Goal: Communication & Community: Answer question/provide support

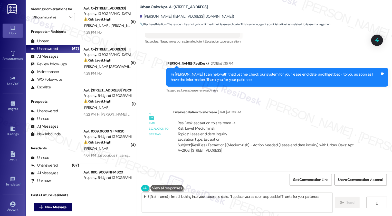
scroll to position [673, 0]
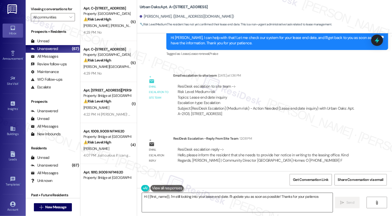
click at [205, 200] on textarea "Hi {{first_name}}, I'm still looking into your lease end date. I'll update you …" at bounding box center [237, 202] width 191 height 19
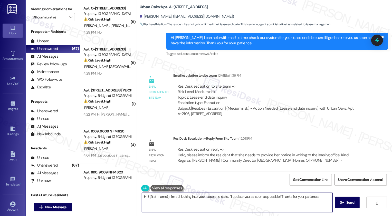
click at [207, 204] on textarea "Hi {{first_name}}, I'm still looking into your lease end date. I'll update you …" at bounding box center [237, 202] width 191 height 19
drag, startPoint x: 227, startPoint y: 196, endPoint x: 244, endPoint y: 206, distance: 19.7
click at [244, 205] on textarea "Hi {{first_name}}, I'm still looking into your lease end date. I'll update you …" at bounding box center [237, 202] width 191 height 19
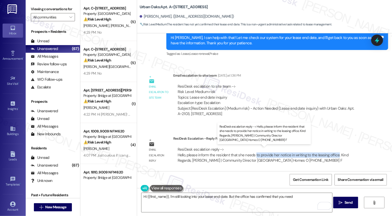
drag, startPoint x: 251, startPoint y: 155, endPoint x: 331, endPoint y: 155, distance: 80.5
click at [331, 155] on div "ResiDesk escalation reply -> Hello, please inform the resident that she needs t…" at bounding box center [262, 155] width 171 height 16
copy div "to provide her notice in writing to the leasing office"
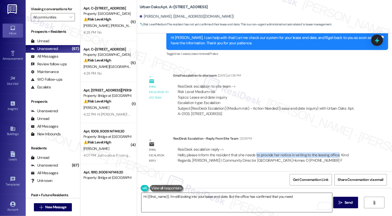
click at [295, 196] on textarea "Hi {{first_name}}, I'm still looking into your lease end date. But the office h…" at bounding box center [236, 202] width 191 height 19
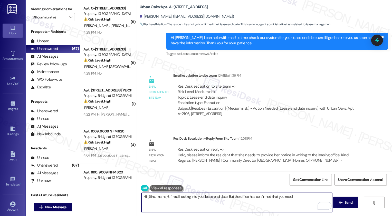
paste textarea "to provide her notice in writing to the leasing office"
click at [310, 198] on textarea "Hi {{first_name}}, I'm still looking into your lease end date. But the office h…" at bounding box center [236, 202] width 191 height 19
click at [260, 205] on textarea "Hi {{first_name}}, I'm still looking into your lease end date. But the office h…" at bounding box center [236, 202] width 191 height 19
click at [191, 204] on textarea "Hi {{first_name}}, I'm still looking into your lease end date. But the office h…" at bounding box center [236, 202] width 191 height 19
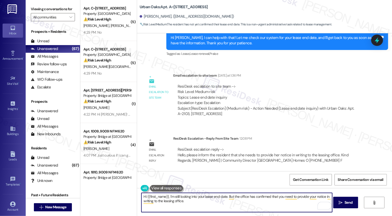
click at [261, 197] on textarea "Hi {{first_name}}, I'm still looking into your lease end date. But the office h…" at bounding box center [236, 202] width 191 height 19
click at [202, 202] on textarea "Hi {{first_name}}, I'm still looking into your lease end date. But the office h…" at bounding box center [236, 202] width 191 height 19
type textarea "Hi {{first_name}}, I'm still looking into your lease end date. But the office h…"
click at [344, 203] on span "Send" at bounding box center [348, 202] width 8 height 5
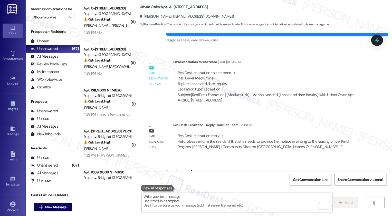
scroll to position [714, 0]
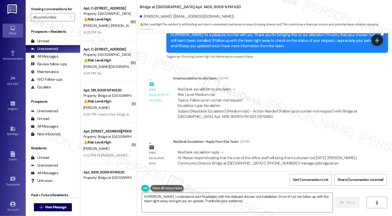
scroll to position [291, 0]
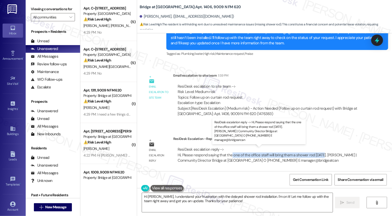
drag, startPoint x: 228, startPoint y: 155, endPoint x: 318, endPoint y: 156, distance: 90.0
click at [318, 156] on div "ResiDesk escalation reply -> Hi, Please respond saying that the one of the offi…" at bounding box center [266, 155] width 179 height 16
copy div "one of the office staff will bring them a shower rod [DATE]"
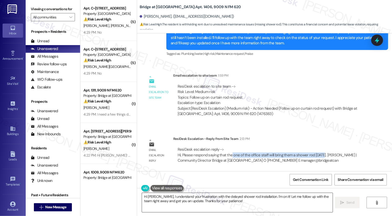
click at [211, 202] on textarea "Hi [PERSON_NAME], I understand your frustration with the delayed shower rod ins…" at bounding box center [237, 202] width 191 height 19
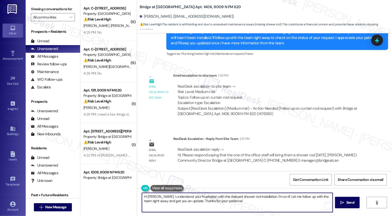
drag, startPoint x: 155, startPoint y: 196, endPoint x: 244, endPoint y: 201, distance: 89.1
click at [244, 201] on textarea "Hi [PERSON_NAME], I understand your frustration with the delayed shower rod ins…" at bounding box center [237, 202] width 191 height 19
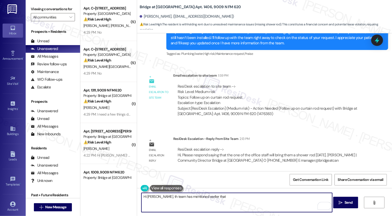
drag, startPoint x: 155, startPoint y: 197, endPoint x: 262, endPoint y: 197, distance: 106.2
click at [262, 197] on textarea "Hi [PERSON_NAME], th team has mentioned earlier that" at bounding box center [236, 202] width 191 height 19
paste textarea "one of the office staff will bring them a shower rod [DATE]"
click at [177, 196] on textarea "Hi [PERSON_NAME], please expect one of the office staff will bring them a showe…" at bounding box center [236, 202] width 191 height 19
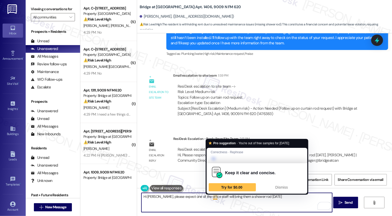
click at [212, 197] on textarea "Hi [PERSON_NAME], please expect one of the office staff will bring them a showe…" at bounding box center [236, 202] width 191 height 19
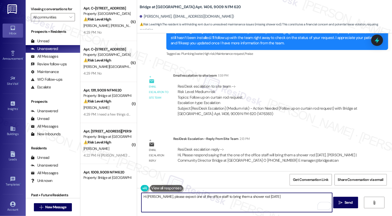
click at [224, 197] on textarea "Hi [PERSON_NAME], please expect one of the office staff to bring them a shower …" at bounding box center [236, 202] width 191 height 19
click at [269, 199] on textarea "Hi [PERSON_NAME], please expect one of the office staff to bring you a shower r…" at bounding box center [236, 202] width 191 height 19
type textarea "Hi [PERSON_NAME], please expect one of the office staff to bring you a shower r…"
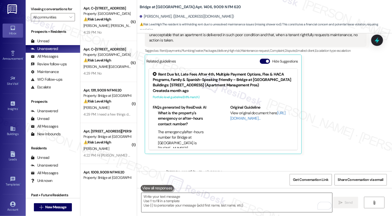
scroll to position [126, 0]
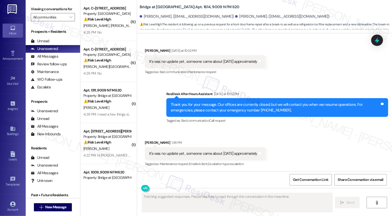
scroll to position [208, 0]
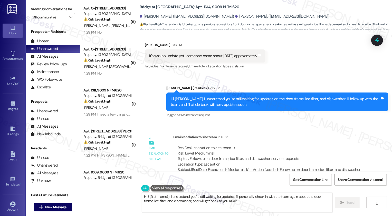
type textarea "Hi {{first_name}}, I understand you're still waiting for updates. I'll personal…"
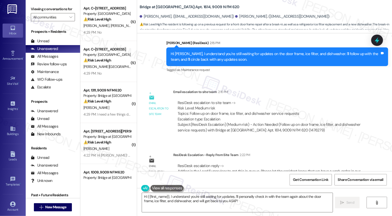
scroll to position [362, 0]
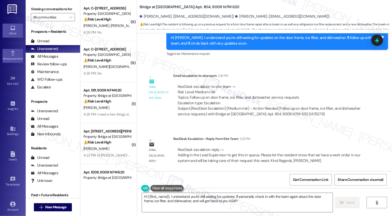
click at [12, 56] on div "Announcement •" at bounding box center [13, 58] width 26 height 5
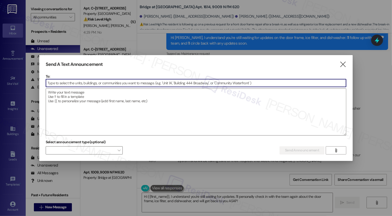
click at [96, 84] on input at bounding box center [196, 83] width 300 height 8
type input "preser"
click at [122, 95] on textarea at bounding box center [196, 112] width 300 height 47
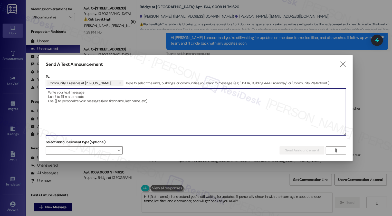
paste textarea "Hi {{first_name}}, Fire extinguisher inspections are complete. Please bring you…"
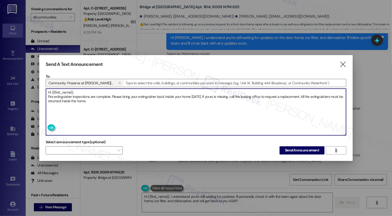
type textarea "Hi {{first_name}}, Fire extinguisher inspections are complete. Please bring you…"
click at [96, 98] on textarea "Hi {{first_name}}, Fire extinguisher inspections are complete. Please bring you…" at bounding box center [196, 112] width 300 height 47
click at [292, 150] on span "Send Announcement" at bounding box center [302, 150] width 34 height 5
